Goal: Find specific page/section: Find specific page/section

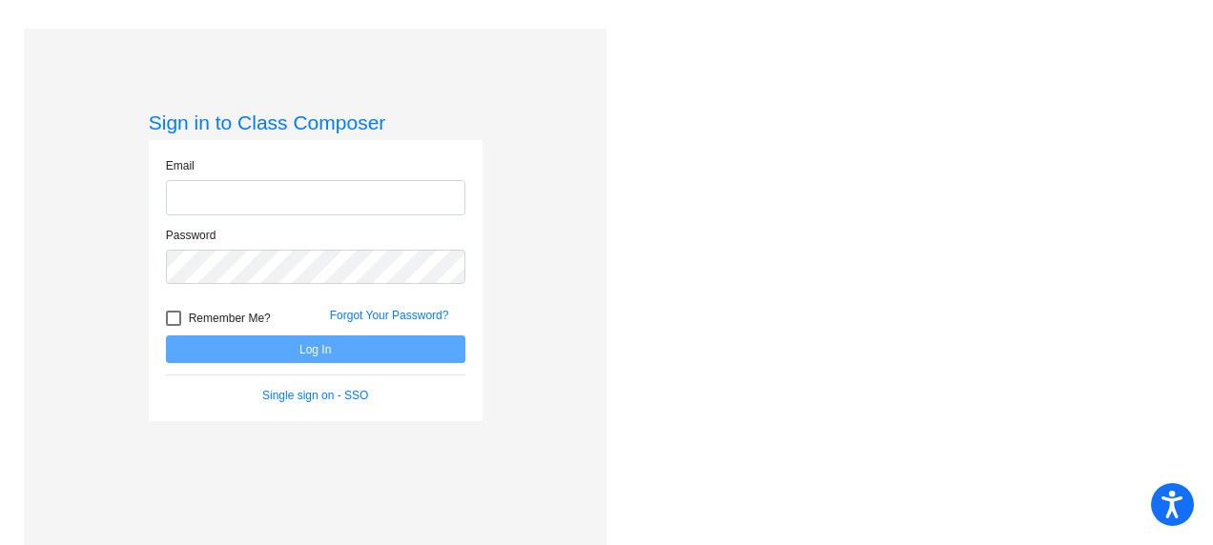
type input "[EMAIL_ADDRESS][DOMAIN_NAME]"
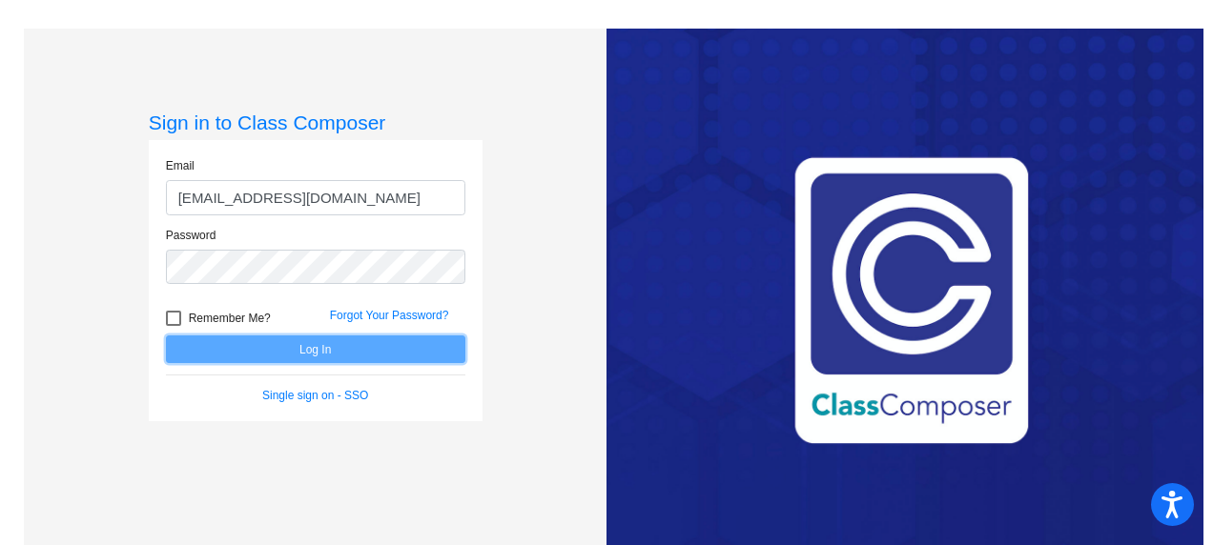
click at [299, 343] on button "Log In" at bounding box center [315, 350] width 299 height 28
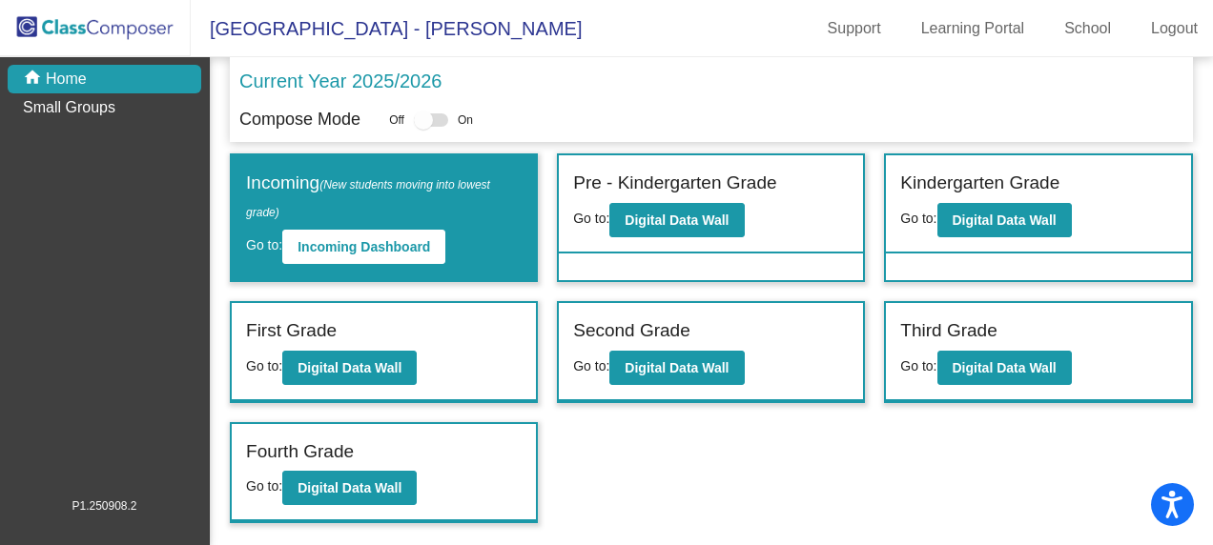
click at [953, 315] on div "Third Grade Go to: Digital Data Wall" at bounding box center [1038, 352] width 304 height 98
click at [984, 378] on button "Digital Data Wall" at bounding box center [1004, 368] width 134 height 34
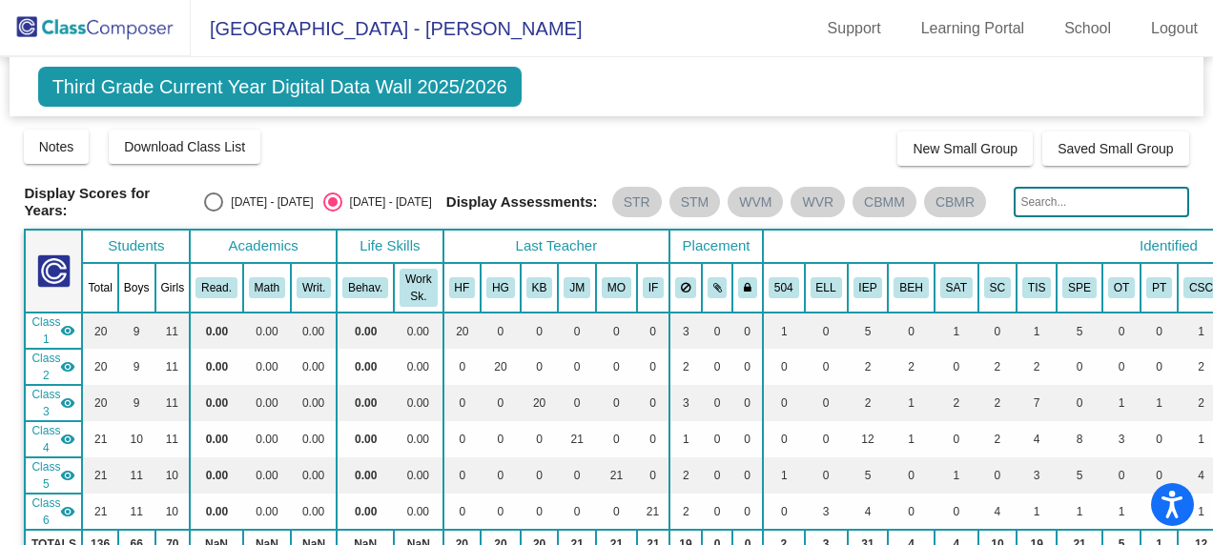
click at [1076, 200] on input "text" at bounding box center [1100, 202] width 174 height 31
type input "[PERSON_NAME]"
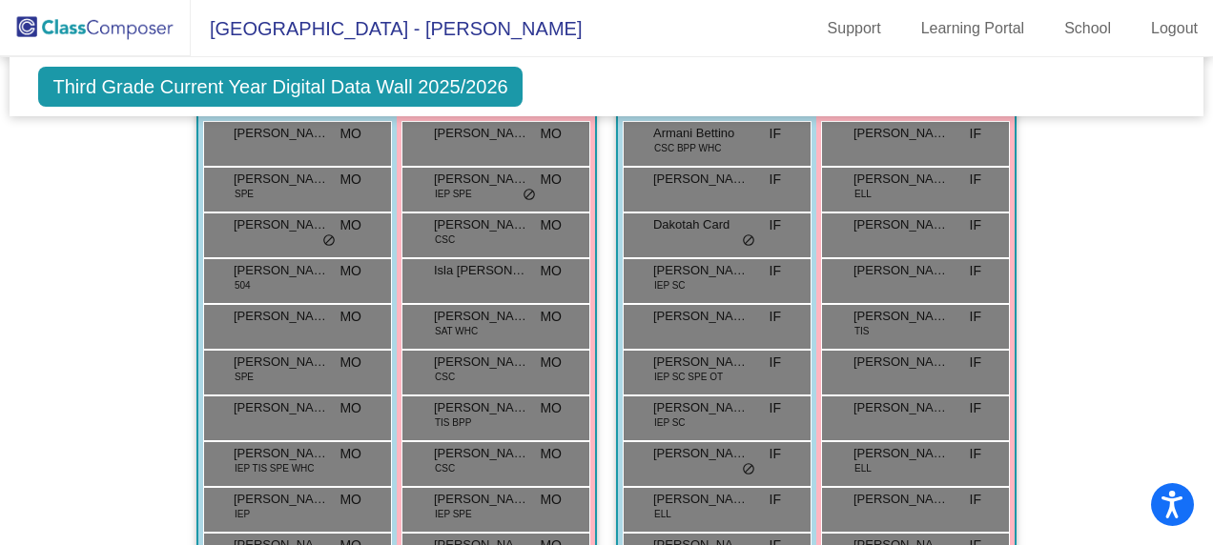
scroll to position [1931, 0]
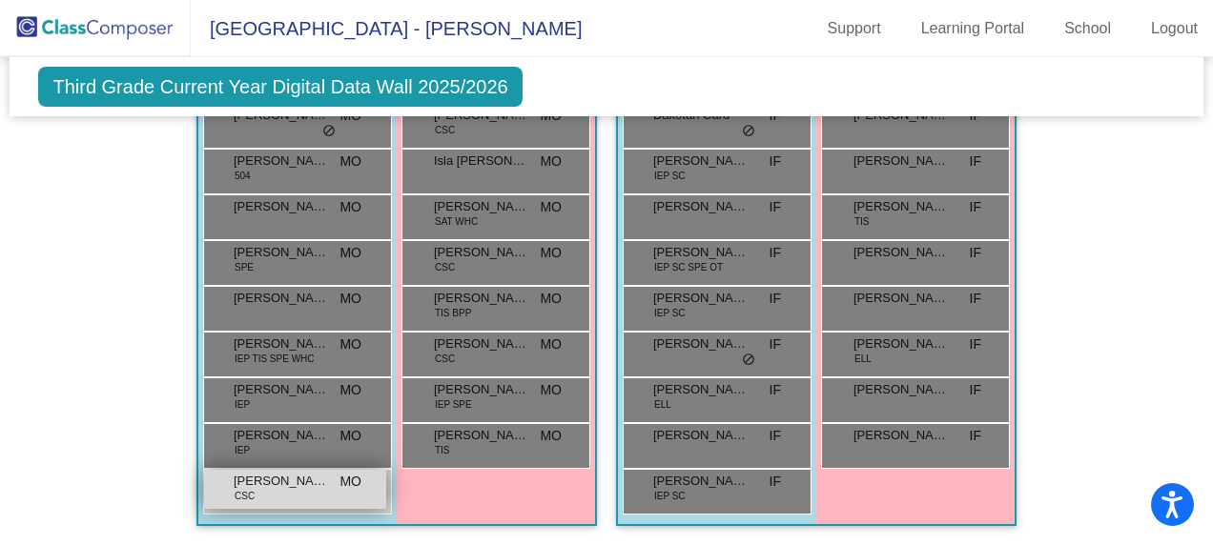
click at [269, 472] on span "[PERSON_NAME]" at bounding box center [281, 481] width 95 height 19
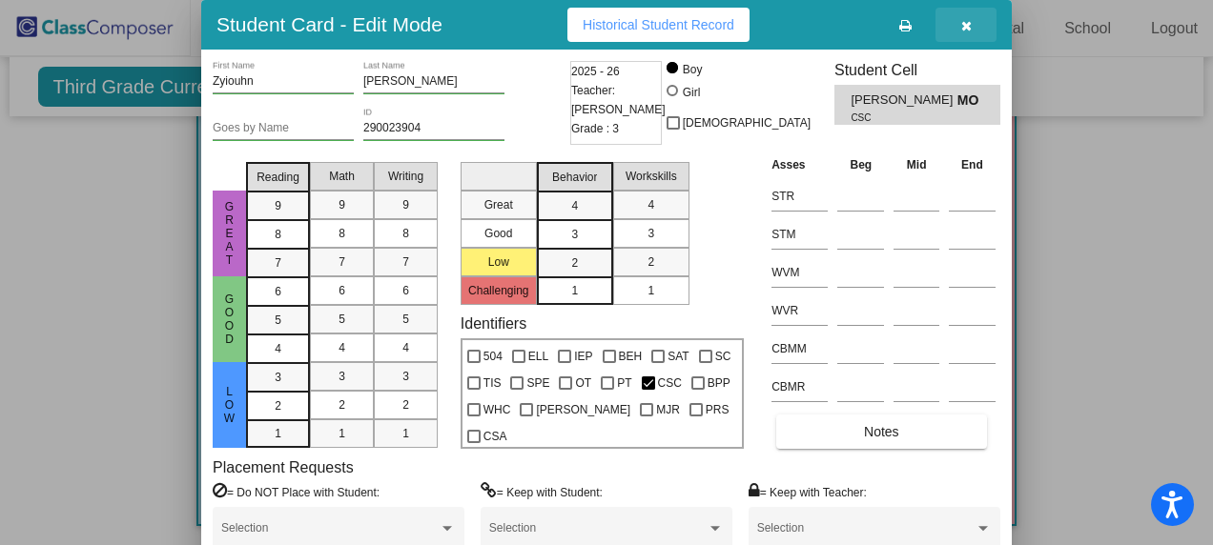
click at [971, 27] on button "button" at bounding box center [965, 25] width 61 height 34
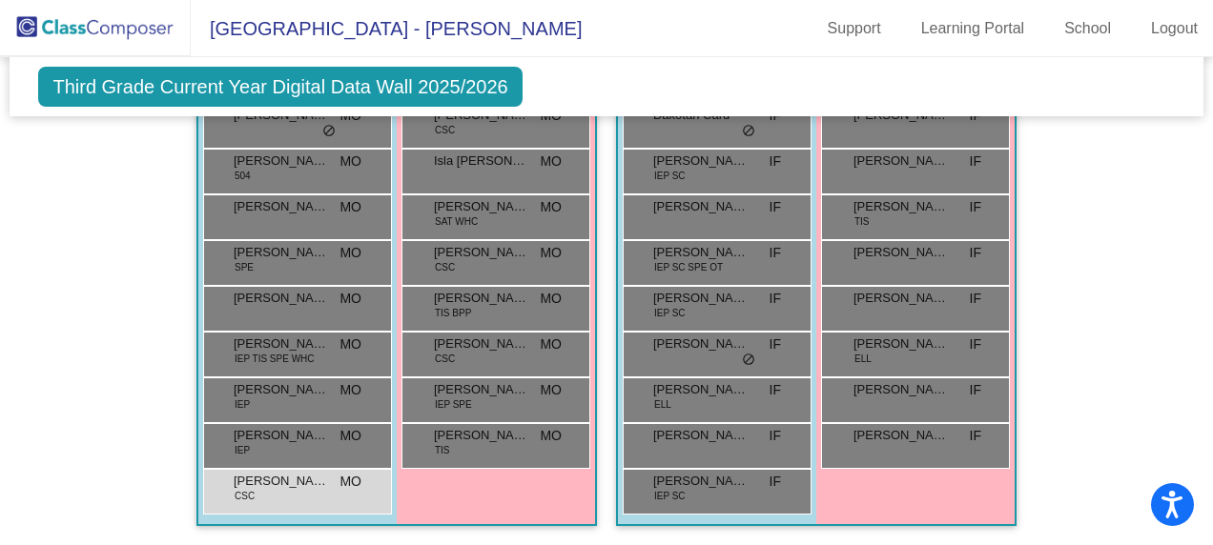
click at [692, 65] on div "Third Grade Current Year Digital Data Wall 2025/2026 Add, Move, or Retain Stude…" at bounding box center [606, 86] width 1193 height 59
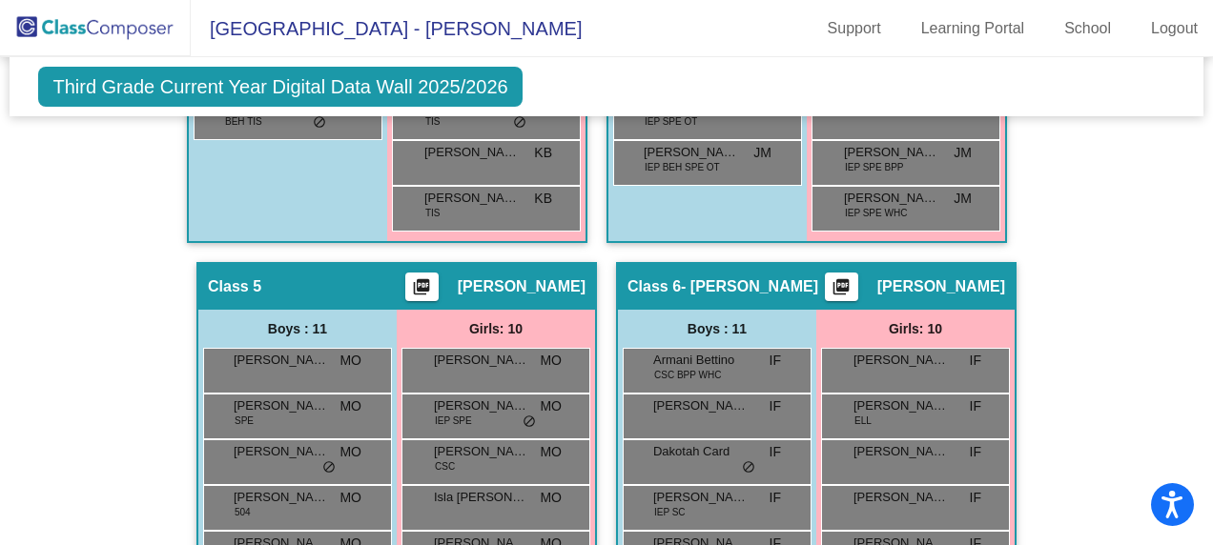
scroll to position [1549, 0]
